Goal: Information Seeking & Learning: Learn about a topic

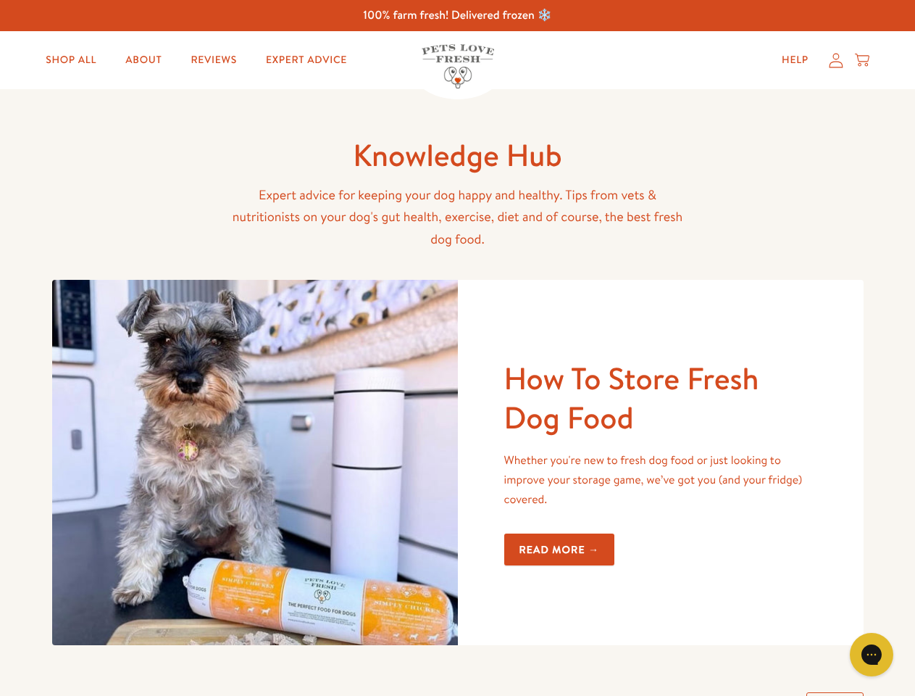
click at [457, 348] on img at bounding box center [255, 462] width 406 height 365
click at [872, 654] on icon "Gorgias live chat" at bounding box center [872, 654] width 14 height 14
